Goal: Task Accomplishment & Management: Use online tool/utility

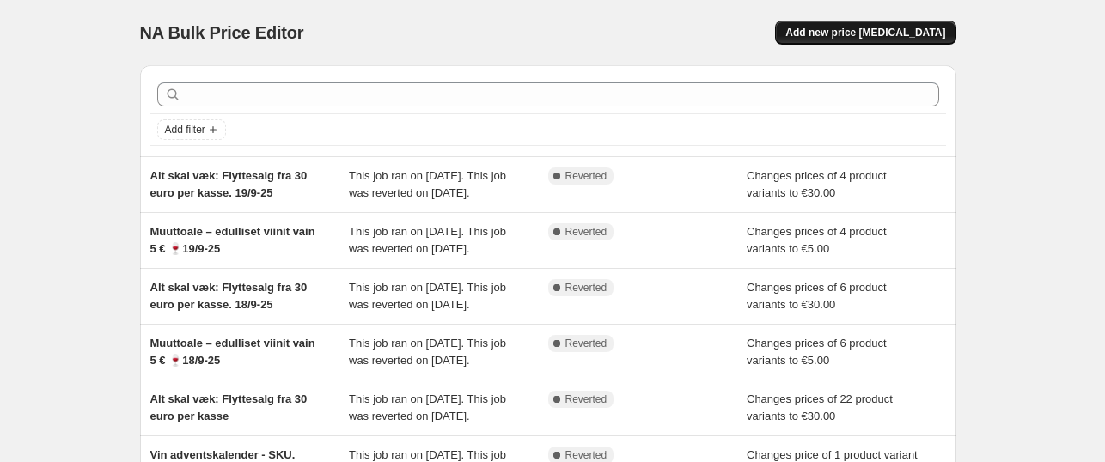
click at [843, 25] on button "Add new price [MEDICAL_DATA]" at bounding box center [865, 33] width 180 height 24
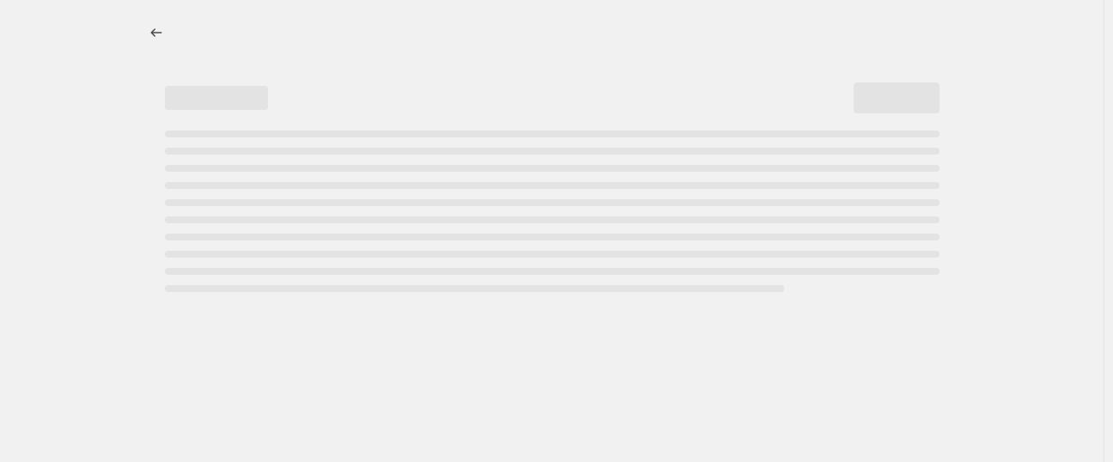
select select "percentage"
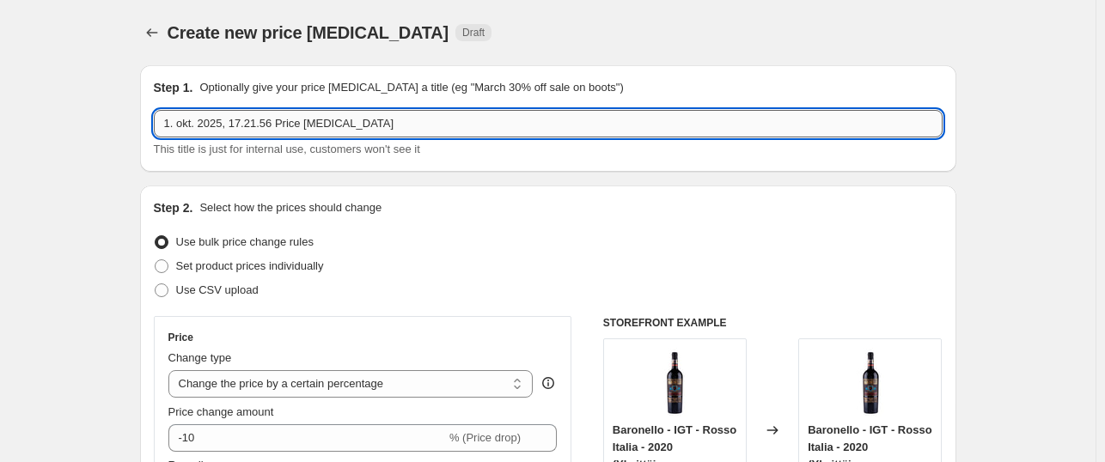
click at [337, 123] on input "1. okt. 2025, 17.21.56 Price [MEDICAL_DATA]" at bounding box center [548, 123] width 788 height 27
type input "Baronello tilbud - Oktober 2025"
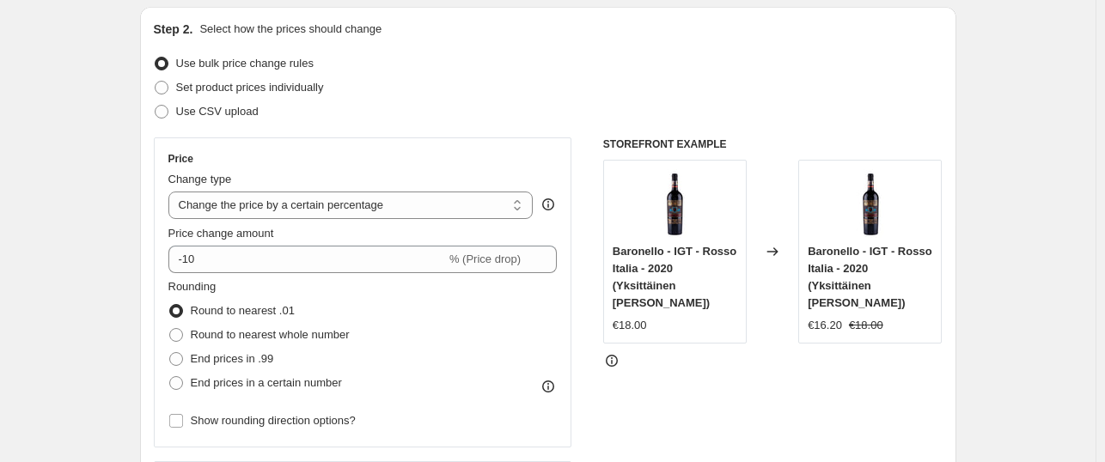
scroll to position [182, 0]
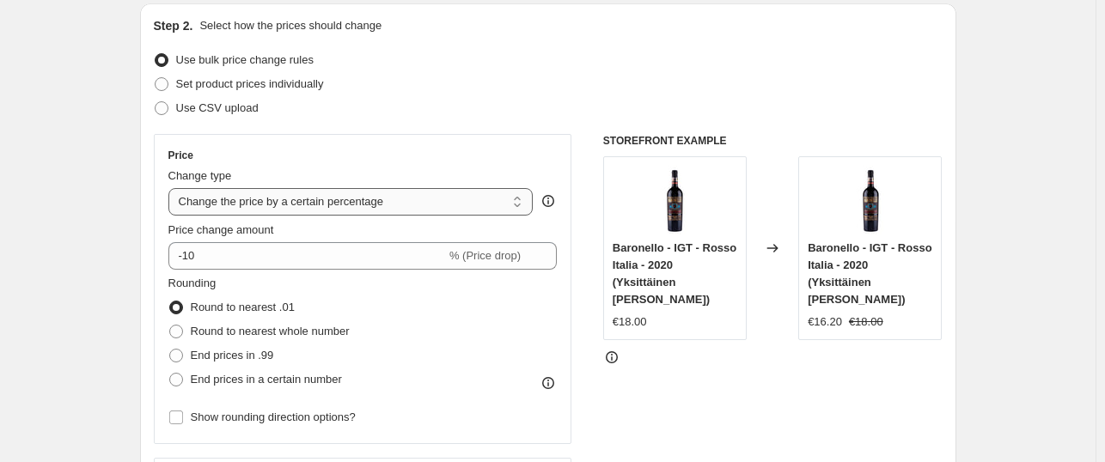
click at [260, 214] on select "Change the price to a certain amount Change the price by a certain amount Chang…" at bounding box center [350, 201] width 365 height 27
select select "to"
click at [172, 188] on select "Change the price to a certain amount Change the price by a certain amount Chang…" at bounding box center [350, 201] width 365 height 27
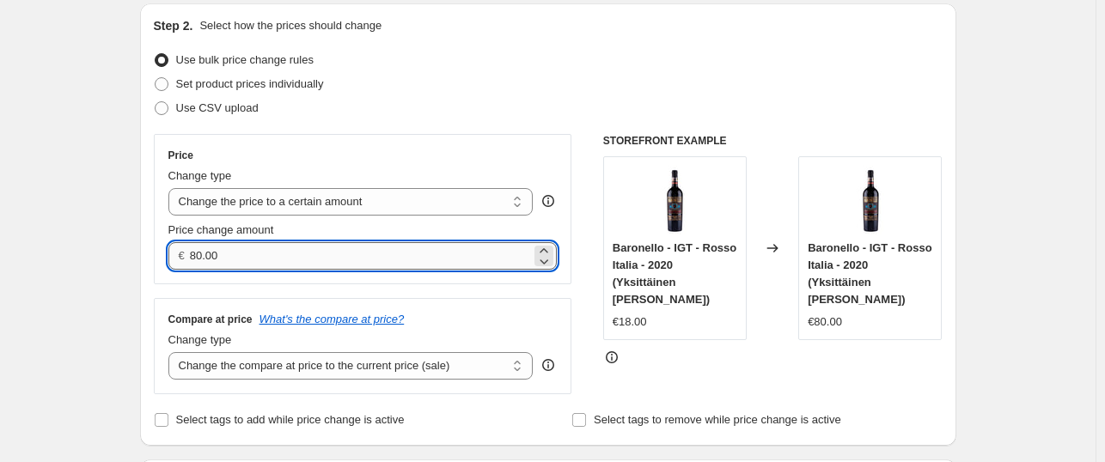
click at [239, 263] on input "80.00" at bounding box center [360, 255] width 341 height 27
type input "8"
type input "65.00"
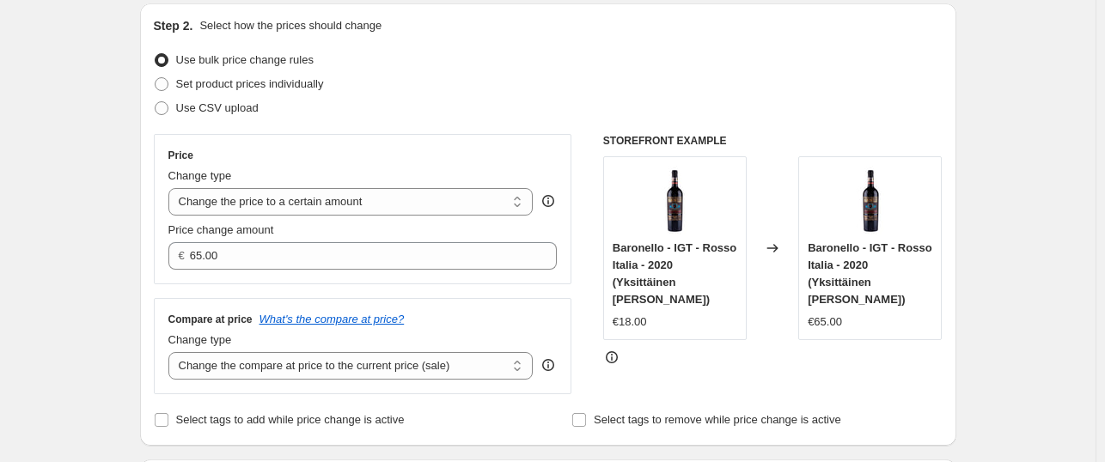
click at [556, 353] on div "Change type Change the compare at price to the current price (sale) Change the …" at bounding box center [362, 356] width 389 height 48
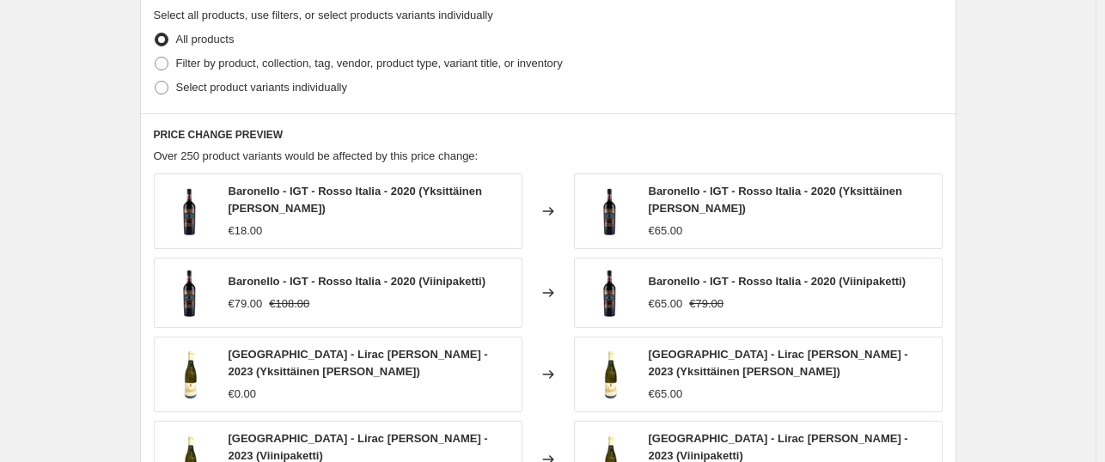
scroll to position [680, 0]
click at [165, 90] on span at bounding box center [162, 87] width 14 height 14
click at [155, 81] on input "Select product variants individually" at bounding box center [155, 80] width 1 height 1
radio input "true"
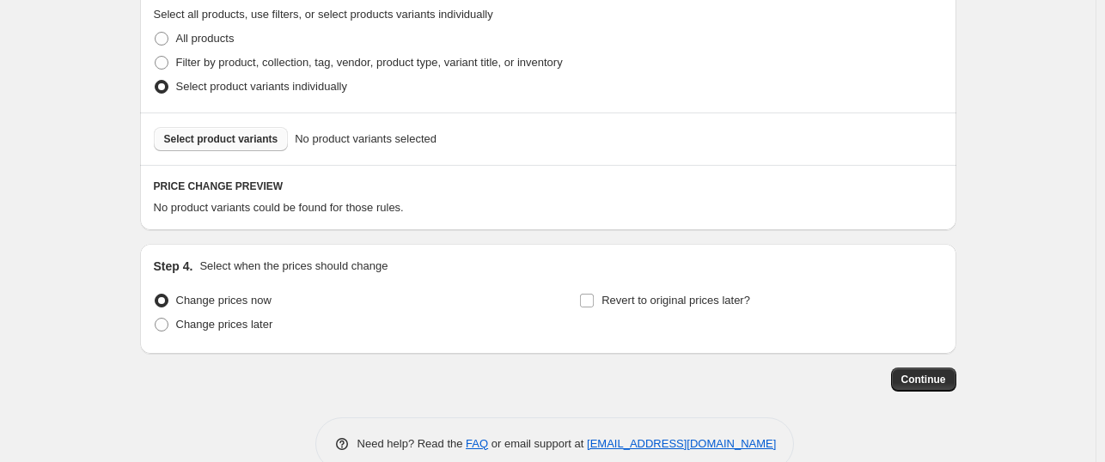
click at [205, 149] on button "Select product variants" at bounding box center [221, 139] width 135 height 24
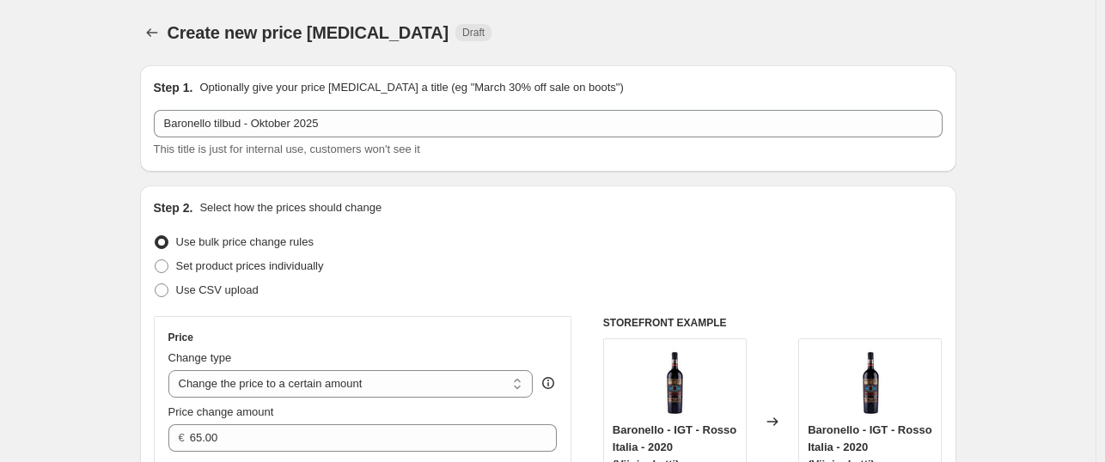
scroll to position [831, 0]
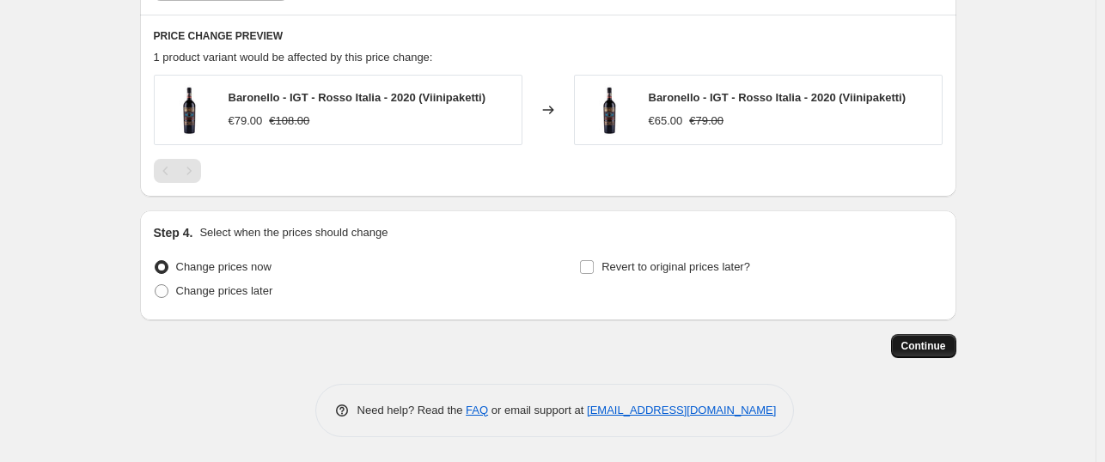
click at [941, 344] on span "Continue" at bounding box center [923, 346] width 45 height 14
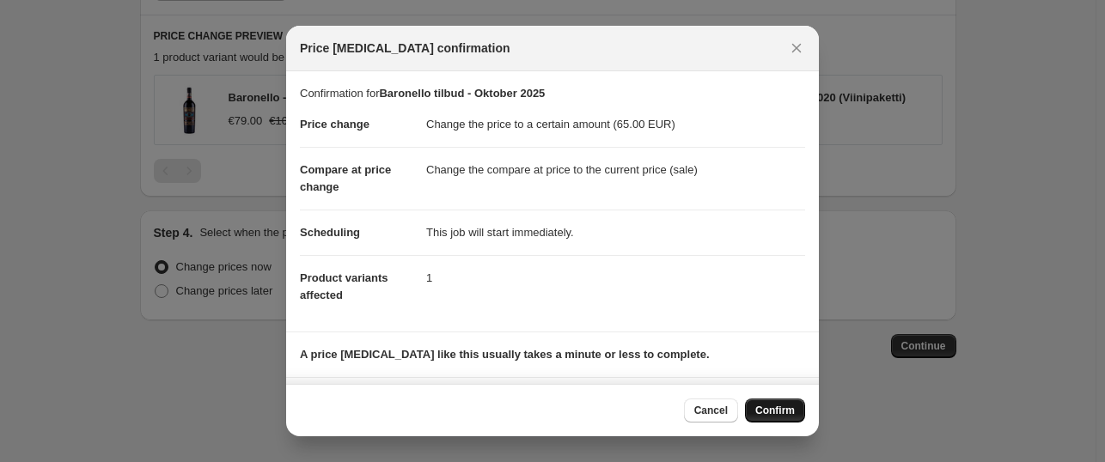
click at [793, 411] on span "Confirm" at bounding box center [775, 411] width 40 height 14
